Goal: Obtain resource: Obtain resource

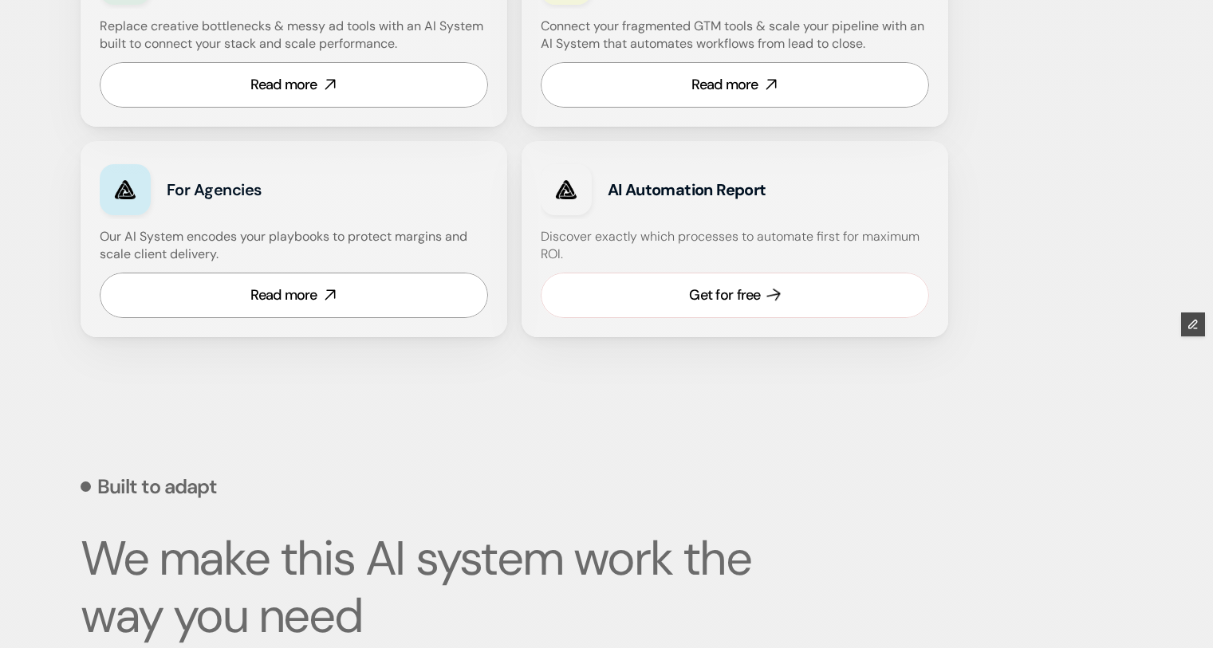
scroll to position [1104, 0]
click at [685, 315] on link "Get for free" at bounding box center [735, 293] width 388 height 45
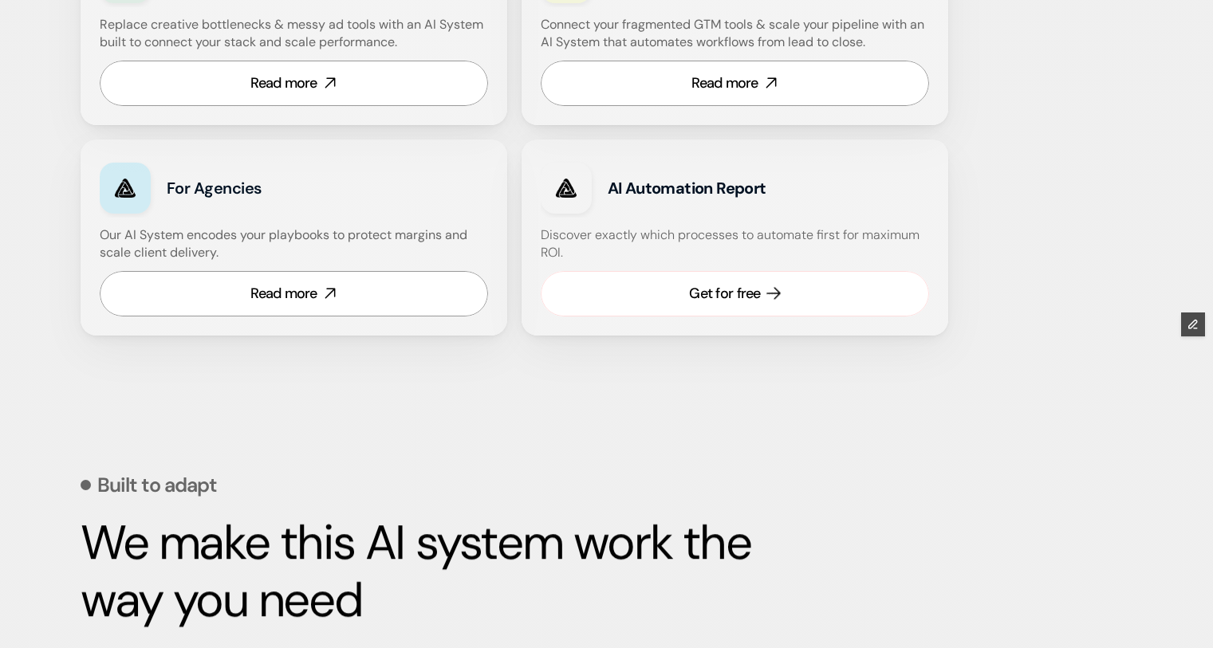
scroll to position [1104, 0]
click at [660, 278] on link "Get for free" at bounding box center [735, 292] width 388 height 45
click at [736, 283] on div "Get for free" at bounding box center [724, 293] width 71 height 20
